Goal: Task Accomplishment & Management: Manage account settings

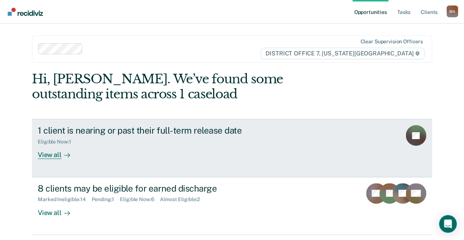
click at [48, 153] on div "View all" at bounding box center [58, 152] width 41 height 14
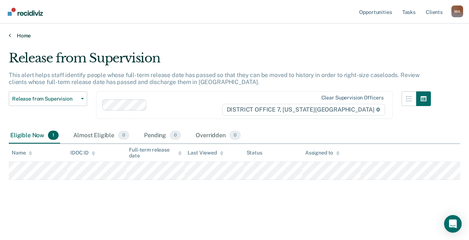
click at [26, 36] on link "Home" at bounding box center [235, 35] width 452 height 7
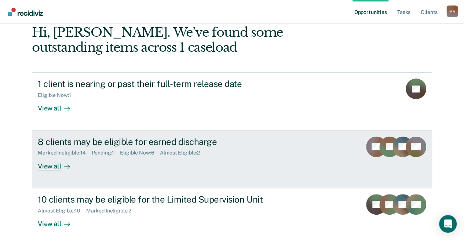
scroll to position [73, 0]
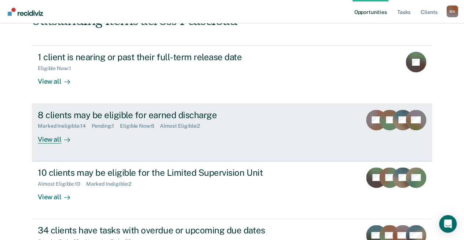
click at [52, 140] on div "View all" at bounding box center [58, 136] width 41 height 14
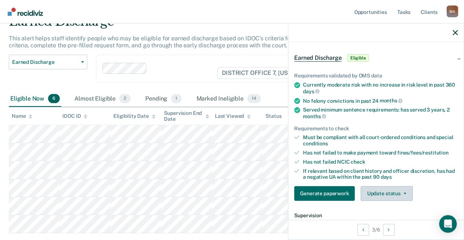
scroll to position [37, 0]
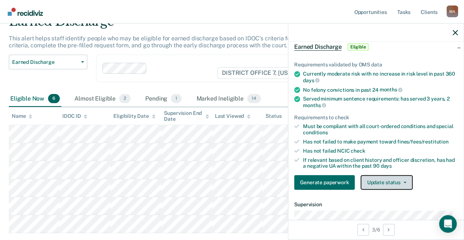
click at [386, 176] on button "Update status" at bounding box center [386, 182] width 52 height 15
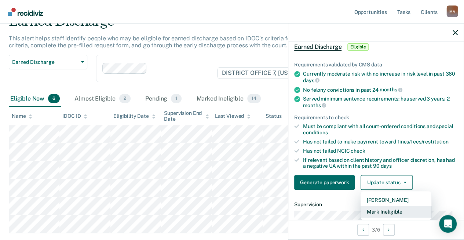
click at [390, 210] on button "Mark Ineligible" at bounding box center [395, 212] width 71 height 12
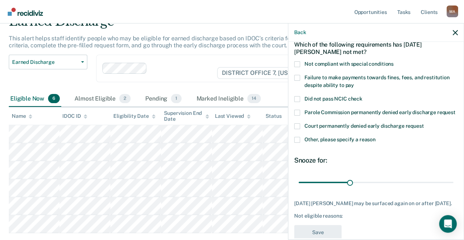
click at [296, 64] on span at bounding box center [297, 64] width 6 height 6
click at [393, 61] on input "Not compliant with special conditions" at bounding box center [393, 61] width 0 height 0
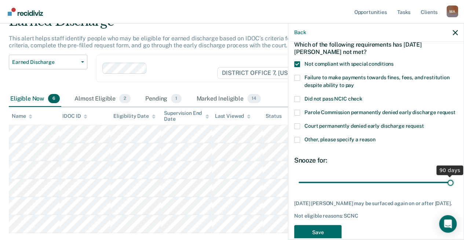
drag, startPoint x: 350, startPoint y: 190, endPoint x: 462, endPoint y: 186, distance: 112.7
type input "90"
click at [453, 186] on input "range" at bounding box center [376, 182] width 155 height 13
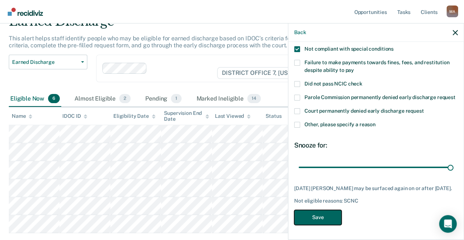
click at [325, 219] on button "Save" at bounding box center [317, 217] width 47 height 15
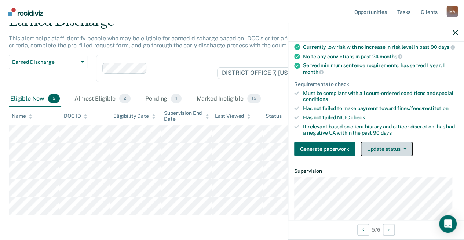
click at [393, 153] on button "Update status" at bounding box center [386, 149] width 52 height 15
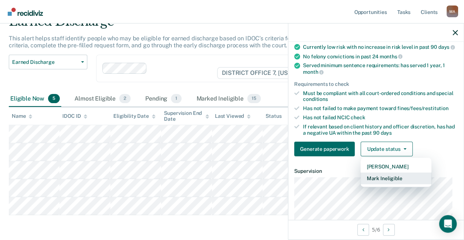
click at [393, 182] on button "Mark Ineligible" at bounding box center [395, 178] width 71 height 12
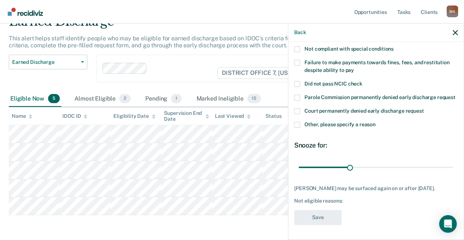
click at [299, 122] on span at bounding box center [297, 125] width 6 height 6
click at [376, 122] on input "Other, please specify a reason" at bounding box center [376, 122] width 0 height 0
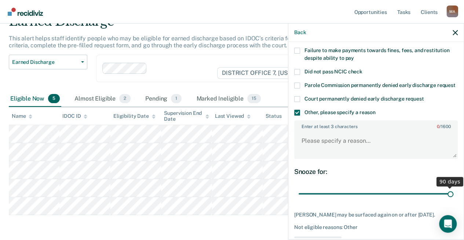
drag, startPoint x: 347, startPoint y: 201, endPoint x: 461, endPoint y: 198, distance: 113.7
type input "90"
click at [453, 198] on input "range" at bounding box center [376, 193] width 155 height 13
click at [346, 148] on textarea "Enter at least 3 characters 0 / 1600" at bounding box center [376, 144] width 162 height 27
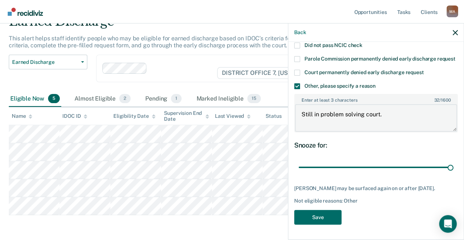
scroll to position [103, 0]
type textarea "Still in problem solving court."
click at [323, 215] on button "Save" at bounding box center [317, 217] width 47 height 15
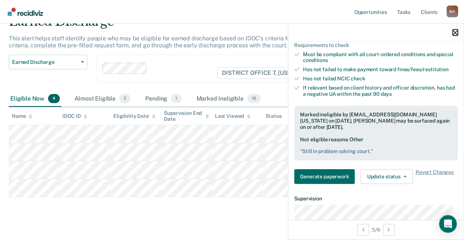
click at [457, 33] on icon "button" at bounding box center [455, 32] width 5 height 5
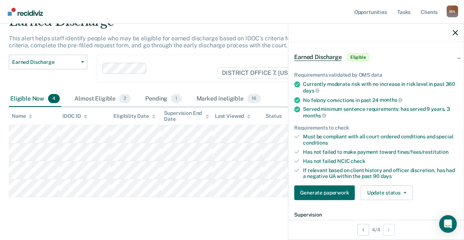
scroll to position [37, 0]
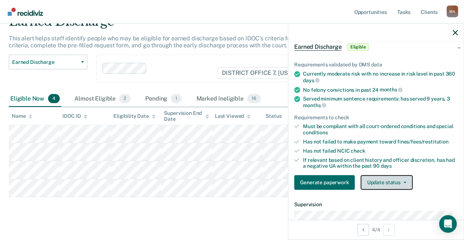
click at [398, 177] on button "Update status" at bounding box center [386, 182] width 52 height 15
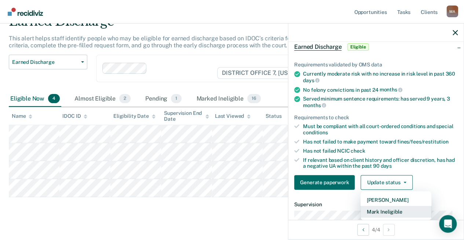
click at [389, 210] on button "Mark Ineligible" at bounding box center [395, 212] width 71 height 12
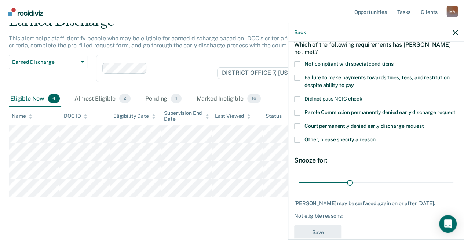
click at [297, 76] on span at bounding box center [297, 78] width 6 height 6
click at [354, 83] on input "Failure to make payments towards fines, fees, and restitution despite ability t…" at bounding box center [354, 83] width 0 height 0
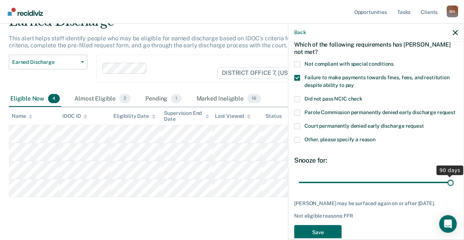
drag, startPoint x: 349, startPoint y: 187, endPoint x: 467, endPoint y: 195, distance: 118.4
type input "90"
click at [453, 188] on input "range" at bounding box center [376, 182] width 155 height 13
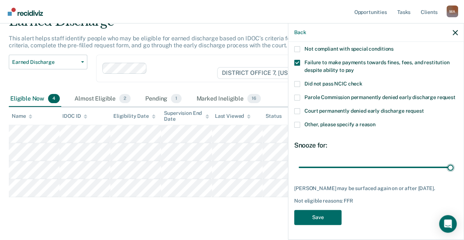
scroll to position [64, 0]
click at [315, 219] on button "Save" at bounding box center [317, 217] width 47 height 15
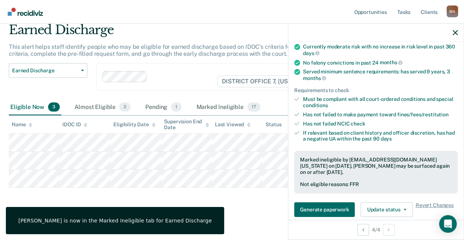
click at [247, 212] on main "Earned Discharge This alert helps staff identify people who may be eligible for…" at bounding box center [232, 124] width 464 height 227
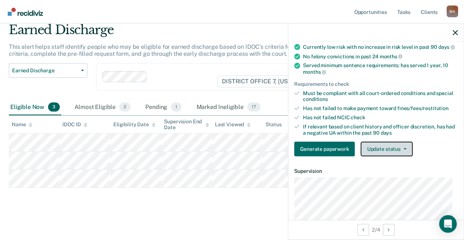
click at [391, 154] on button "Update status" at bounding box center [386, 149] width 52 height 15
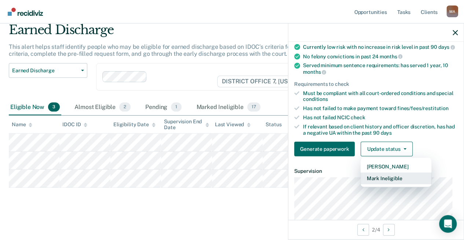
click at [386, 183] on button "Mark Ineligible" at bounding box center [395, 178] width 71 height 12
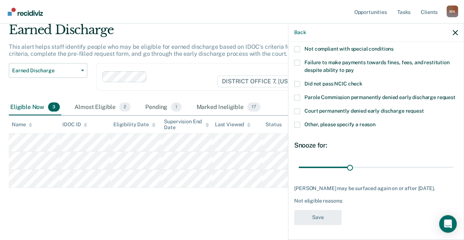
click at [298, 60] on span at bounding box center [297, 63] width 6 height 6
click at [354, 67] on input "Failure to make payments towards fines, fees, and restitution despite ability t…" at bounding box center [354, 67] width 0 height 0
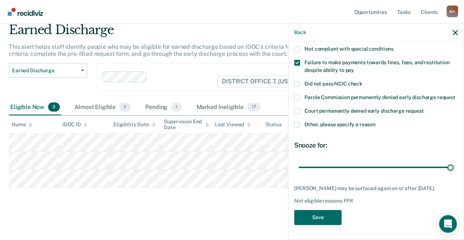
drag, startPoint x: 348, startPoint y: 162, endPoint x: 432, endPoint y: 187, distance: 88.0
type input "90"
click at [453, 173] on input "range" at bounding box center [376, 167] width 155 height 13
click at [324, 215] on button "Save" at bounding box center [317, 217] width 47 height 15
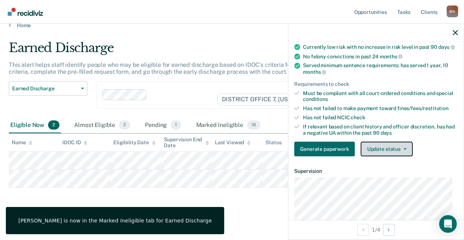
click at [386, 154] on button "Update status" at bounding box center [386, 149] width 52 height 15
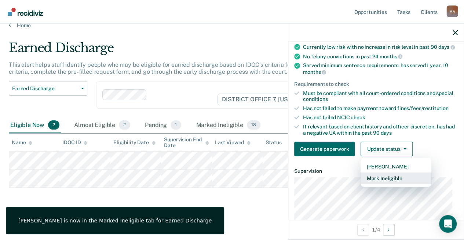
click at [387, 182] on button "Mark Ineligible" at bounding box center [395, 178] width 71 height 12
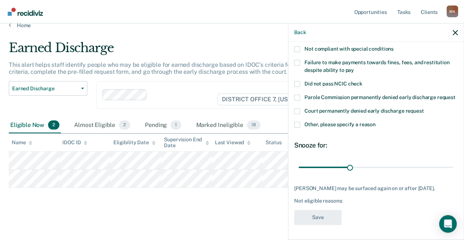
click at [297, 122] on span at bounding box center [297, 125] width 6 height 6
click at [376, 122] on input "Other, please specify a reason" at bounding box center [376, 122] width 0 height 0
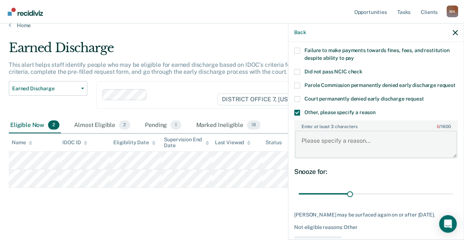
click at [338, 150] on textarea "Enter at least 3 characters 0 / 1600" at bounding box center [376, 144] width 162 height 27
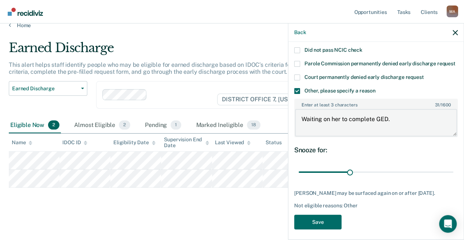
scroll to position [103, 0]
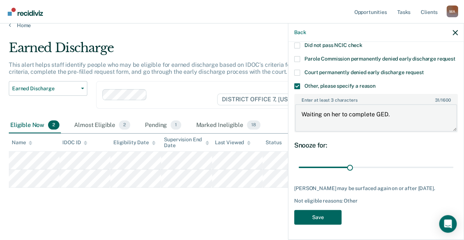
type textarea "Waiting on her to complete GED."
click at [326, 216] on button "Save" at bounding box center [317, 217] width 47 height 15
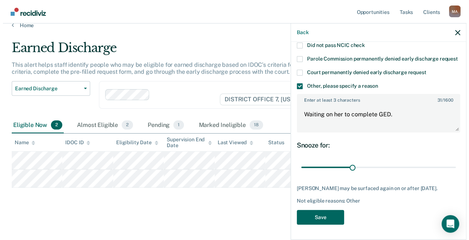
scroll to position [0, 0]
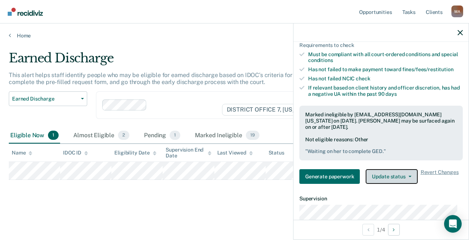
click at [394, 180] on button "Update status" at bounding box center [392, 176] width 52 height 15
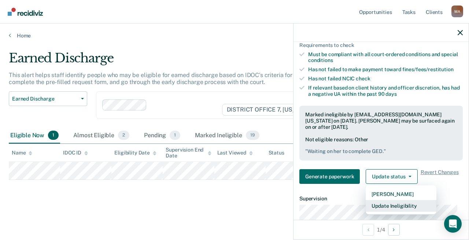
click at [407, 208] on button "Update Ineligibility" at bounding box center [401, 206] width 71 height 12
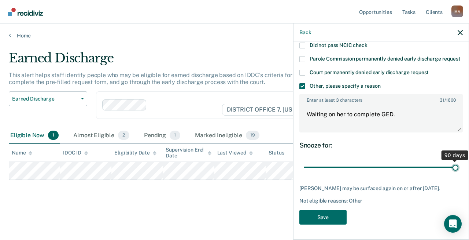
type input "90"
click at [453, 161] on input "range" at bounding box center [381, 167] width 155 height 13
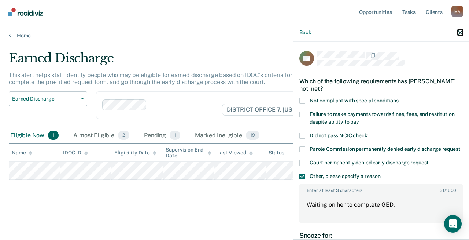
click at [461, 32] on icon "button" at bounding box center [460, 32] width 5 height 5
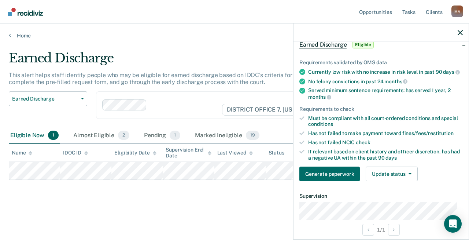
scroll to position [110, 0]
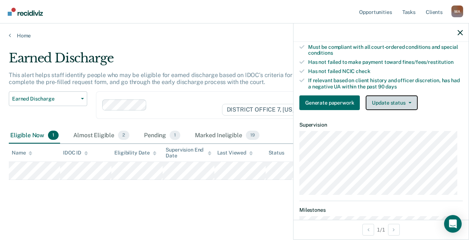
click at [396, 106] on button "Update status" at bounding box center [392, 102] width 52 height 15
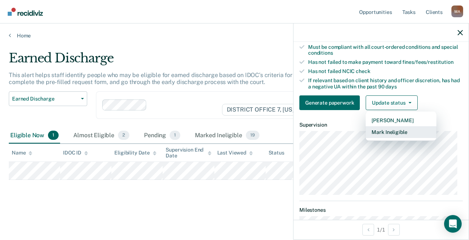
click at [391, 136] on button "Mark Ineligible" at bounding box center [401, 132] width 71 height 12
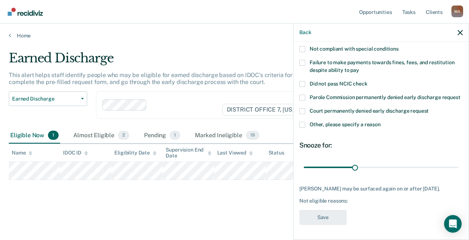
scroll to position [58, 0]
drag, startPoint x: 354, startPoint y: 168, endPoint x: 469, endPoint y: 173, distance: 115.6
type input "90"
click at [459, 173] on input "range" at bounding box center [381, 167] width 155 height 13
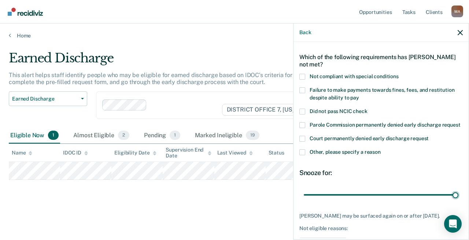
scroll to position [0, 0]
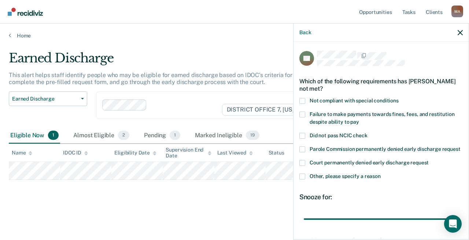
click at [303, 113] on span at bounding box center [303, 114] width 6 height 6
click at [359, 119] on input "Failure to make payments towards fines, fees, and restitution despite ability t…" at bounding box center [359, 119] width 0 height 0
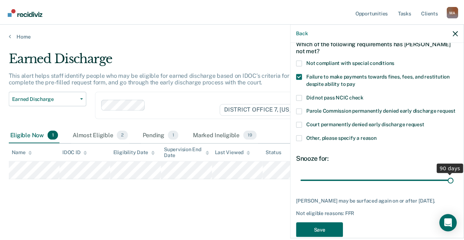
scroll to position [64, 0]
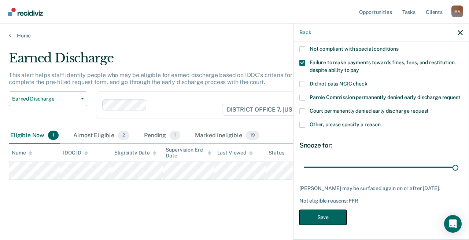
click at [337, 220] on button "Save" at bounding box center [323, 217] width 47 height 15
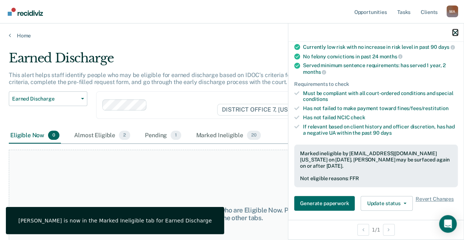
click at [457, 32] on icon "button" at bounding box center [455, 32] width 5 height 5
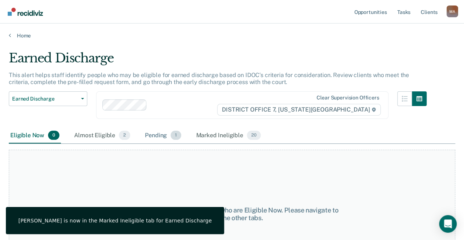
click at [164, 135] on div "Pending 1" at bounding box center [162, 136] width 39 height 16
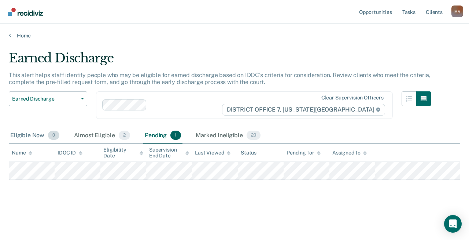
click at [25, 134] on div "Eligible Now 0" at bounding box center [35, 136] width 52 height 16
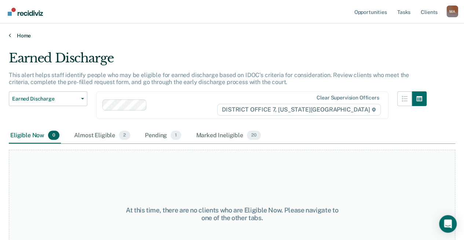
click at [21, 37] on link "Home" at bounding box center [232, 35] width 446 height 7
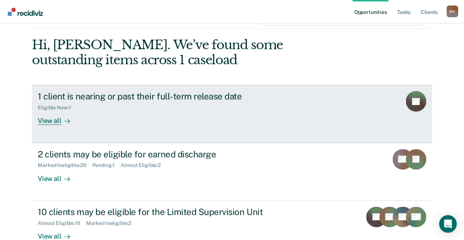
scroll to position [73, 0]
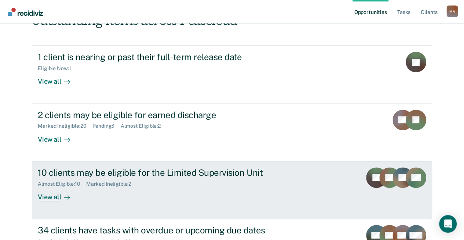
click at [48, 196] on div "View all" at bounding box center [58, 194] width 41 height 14
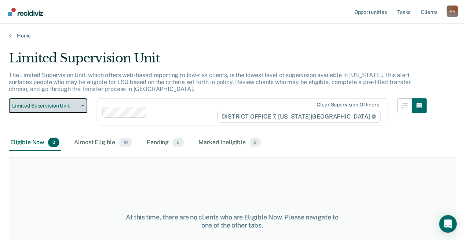
click at [80, 103] on button "Limited Supervision Unit" at bounding box center [48, 105] width 78 height 15
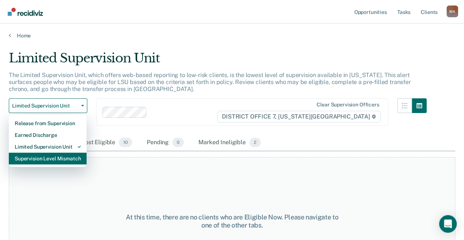
click at [63, 157] on div "Supervision Level Mismatch" at bounding box center [48, 159] width 66 height 12
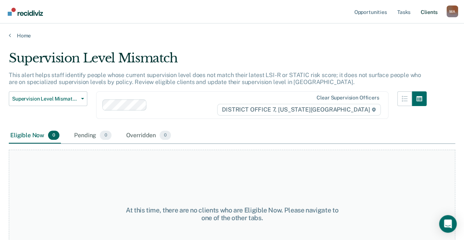
click at [434, 11] on link "Client s" at bounding box center [429, 11] width 20 height 23
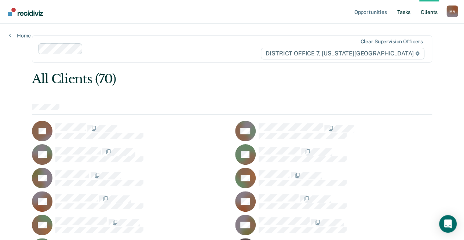
click at [402, 13] on link "Tasks" at bounding box center [404, 11] width 16 height 23
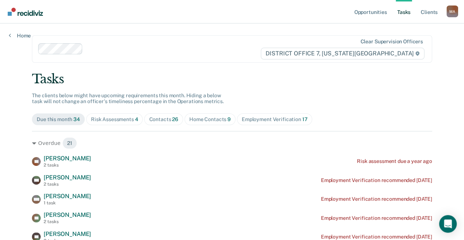
click at [116, 118] on div "Risk Assessments 4" at bounding box center [114, 119] width 47 height 6
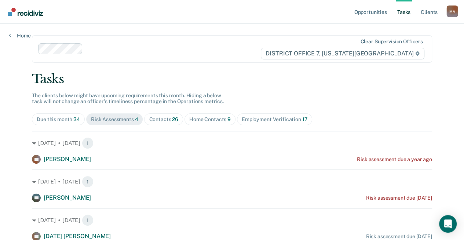
click at [207, 118] on div "Home Contacts 9" at bounding box center [209, 119] width 41 height 6
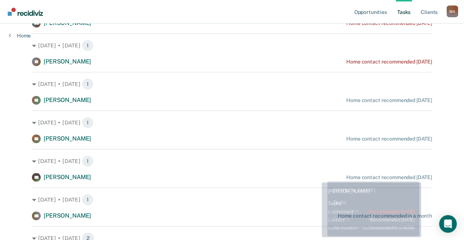
scroll to position [237, 0]
